Goal: Information Seeking & Learning: Learn about a topic

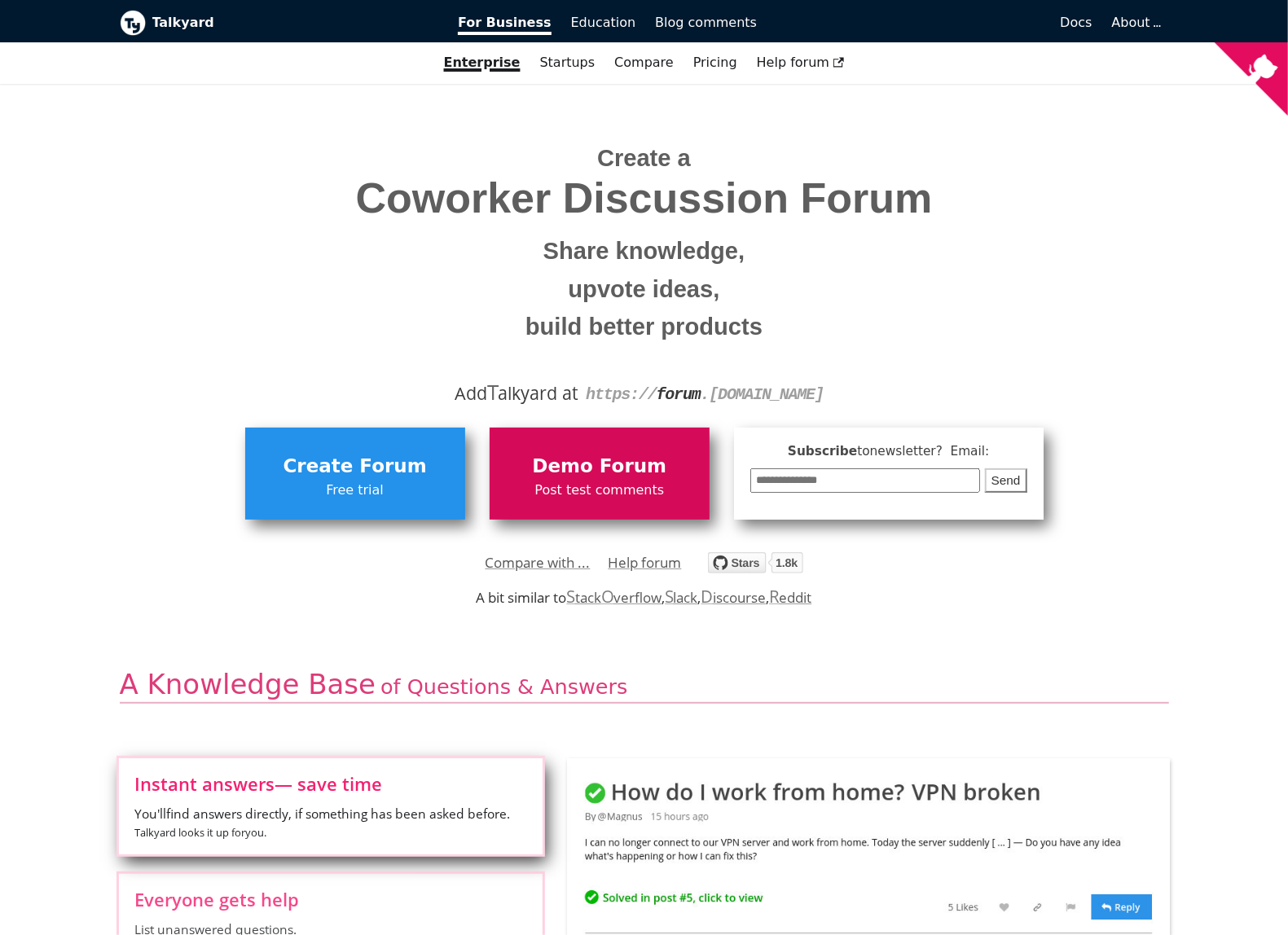
click at [573, 460] on span "Demo Forum" at bounding box center [599, 466] width 203 height 31
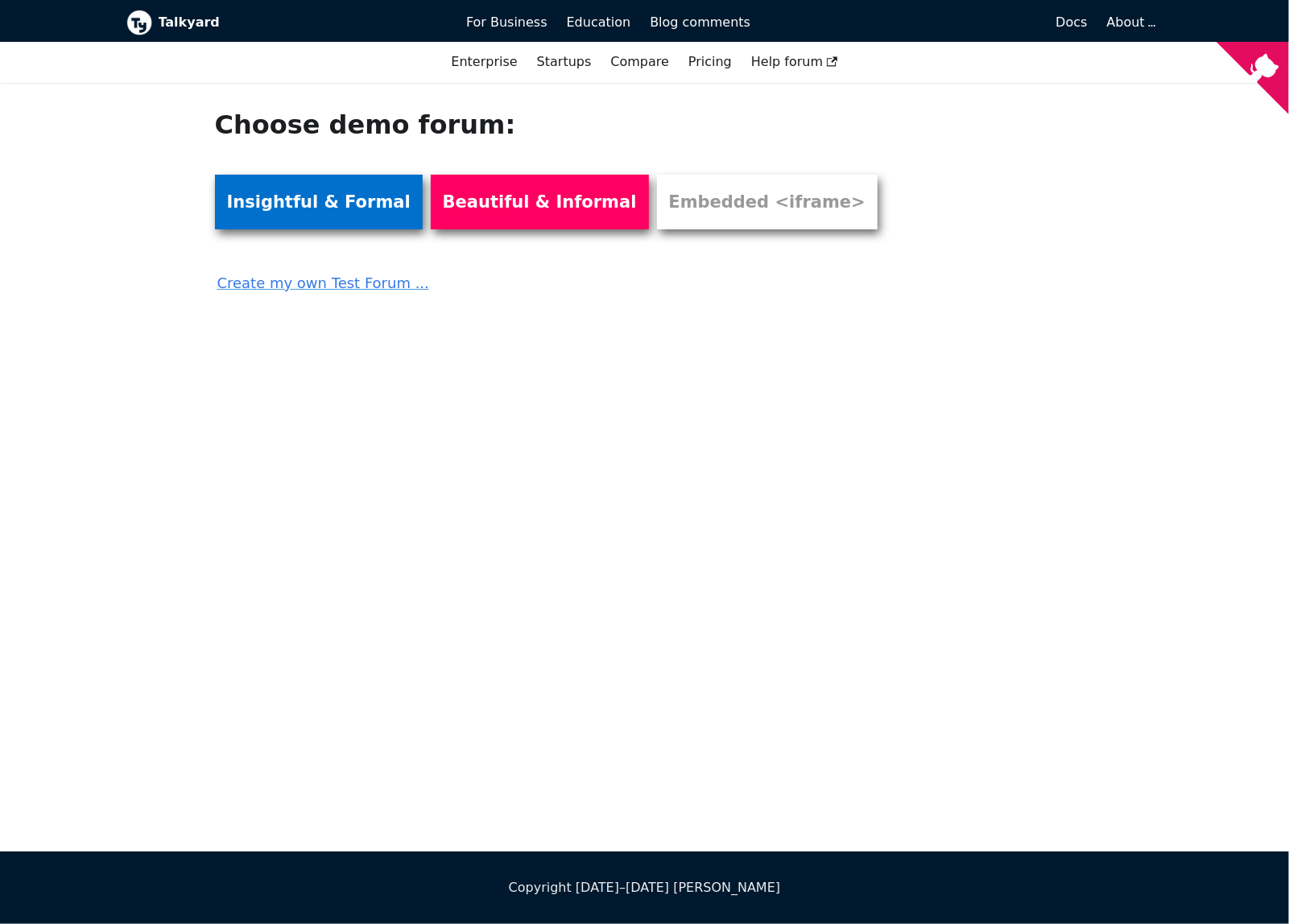
click at [320, 220] on link "Insightful & Formal" at bounding box center [319, 202] width 208 height 55
click at [948, 174] on div at bounding box center [999, 202] width 177 height 187
click at [709, 60] on link "Pricing" at bounding box center [710, 61] width 63 height 28
